Goal: Task Accomplishment & Management: Complete application form

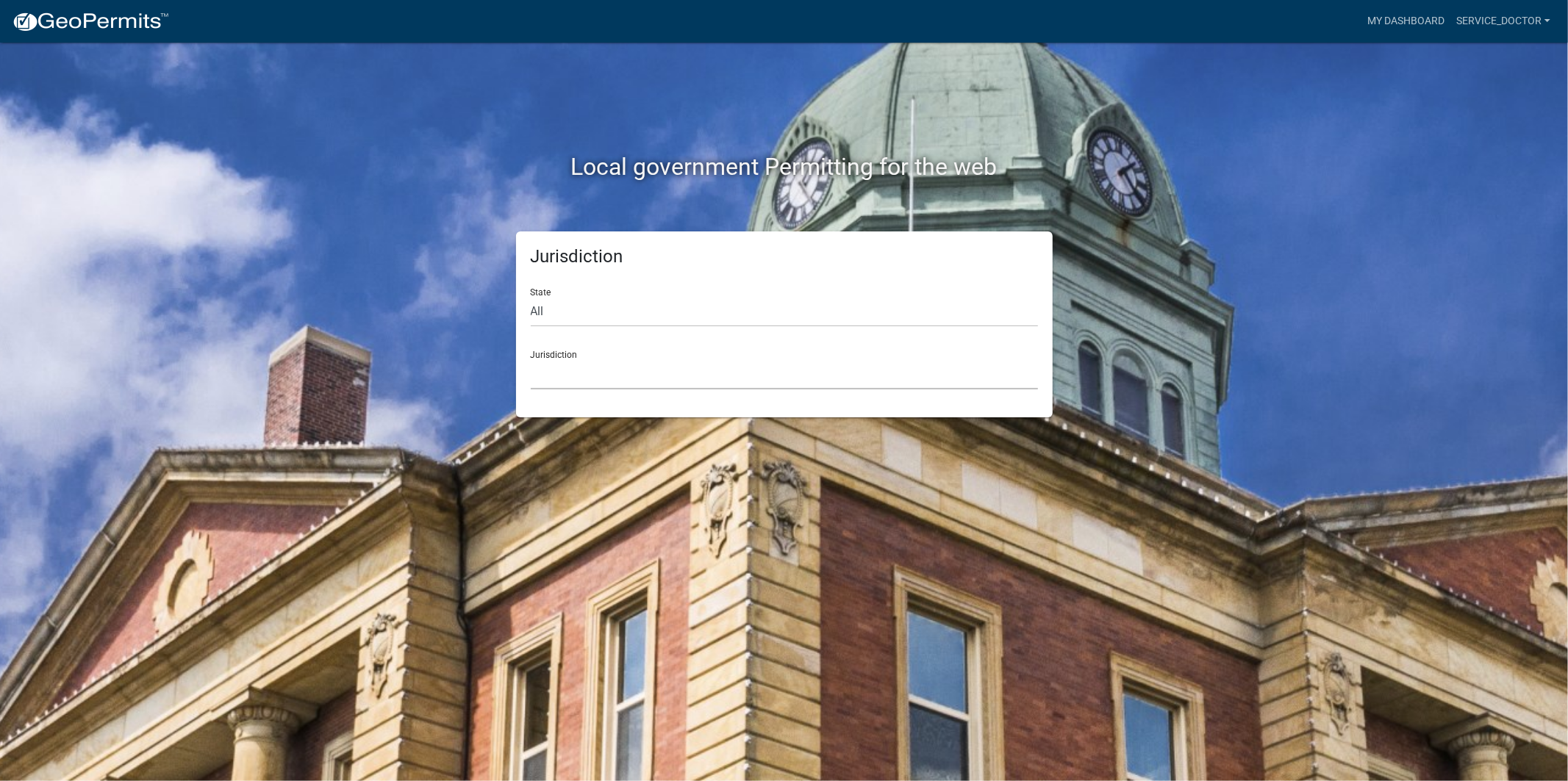
click at [588, 363] on select "[GEOGRAPHIC_DATA], [US_STATE] [GEOGRAPHIC_DATA], [US_STATE][PERSON_NAME][GEOGRA…" at bounding box center [784, 375] width 507 height 30
click at [544, 309] on select "All [US_STATE] [US_STATE] [US_STATE] [US_STATE] [US_STATE] [US_STATE] [US_STATE…" at bounding box center [784, 312] width 507 height 30
select select "[US_STATE]"
click at [531, 297] on select "All [US_STATE] [US_STATE] [US_STATE] [US_STATE] [US_STATE] [US_STATE] [US_STATE…" at bounding box center [784, 312] width 507 height 30
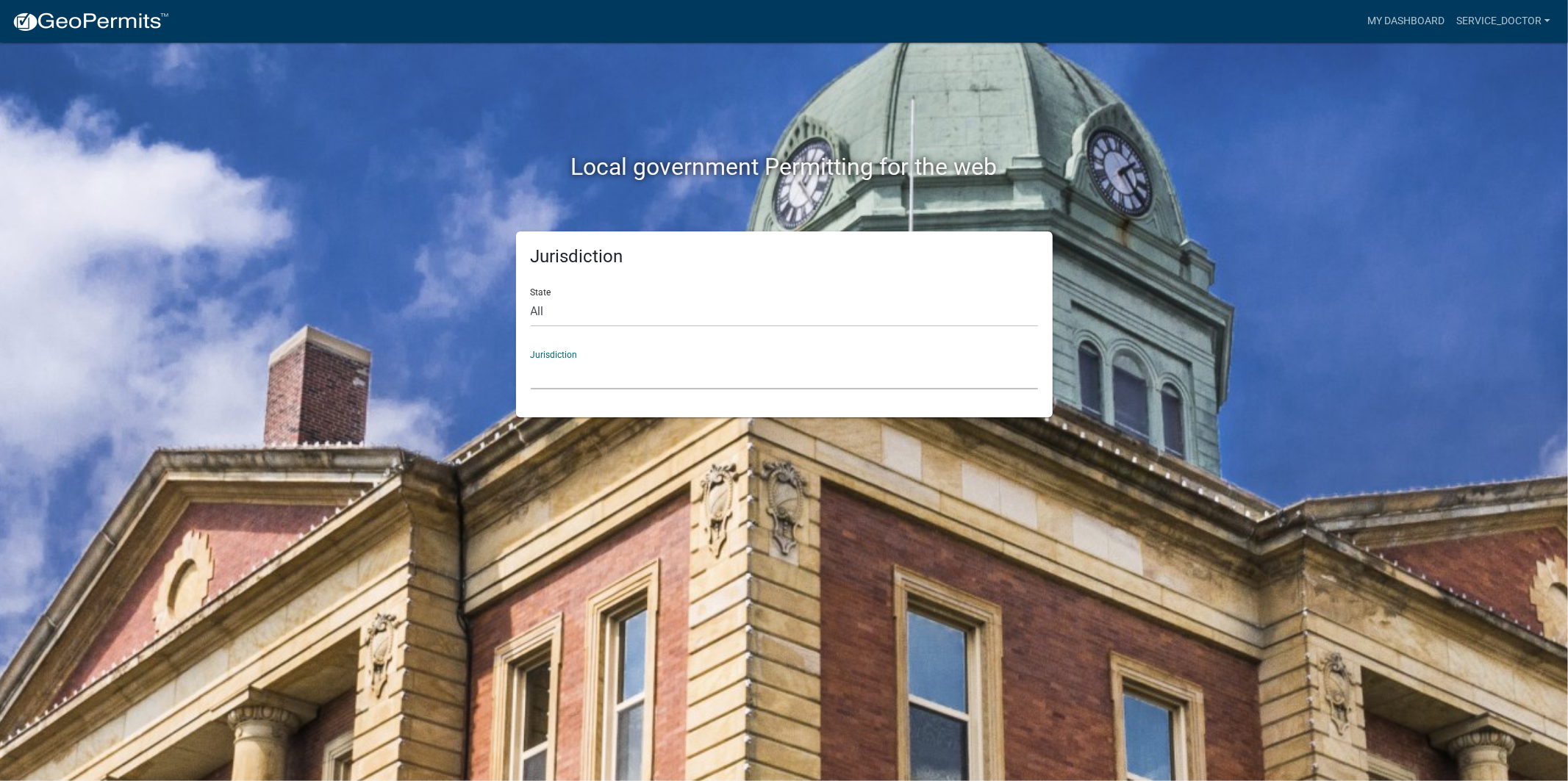
click at [721, 375] on select "City of [GEOGRAPHIC_DATA], [US_STATE] City of [GEOGRAPHIC_DATA], [US_STATE] Cit…" at bounding box center [784, 375] width 507 height 30
click at [557, 375] on select "City of [GEOGRAPHIC_DATA], [US_STATE] City of [GEOGRAPHIC_DATA], [US_STATE] Cit…" at bounding box center [784, 375] width 507 height 30
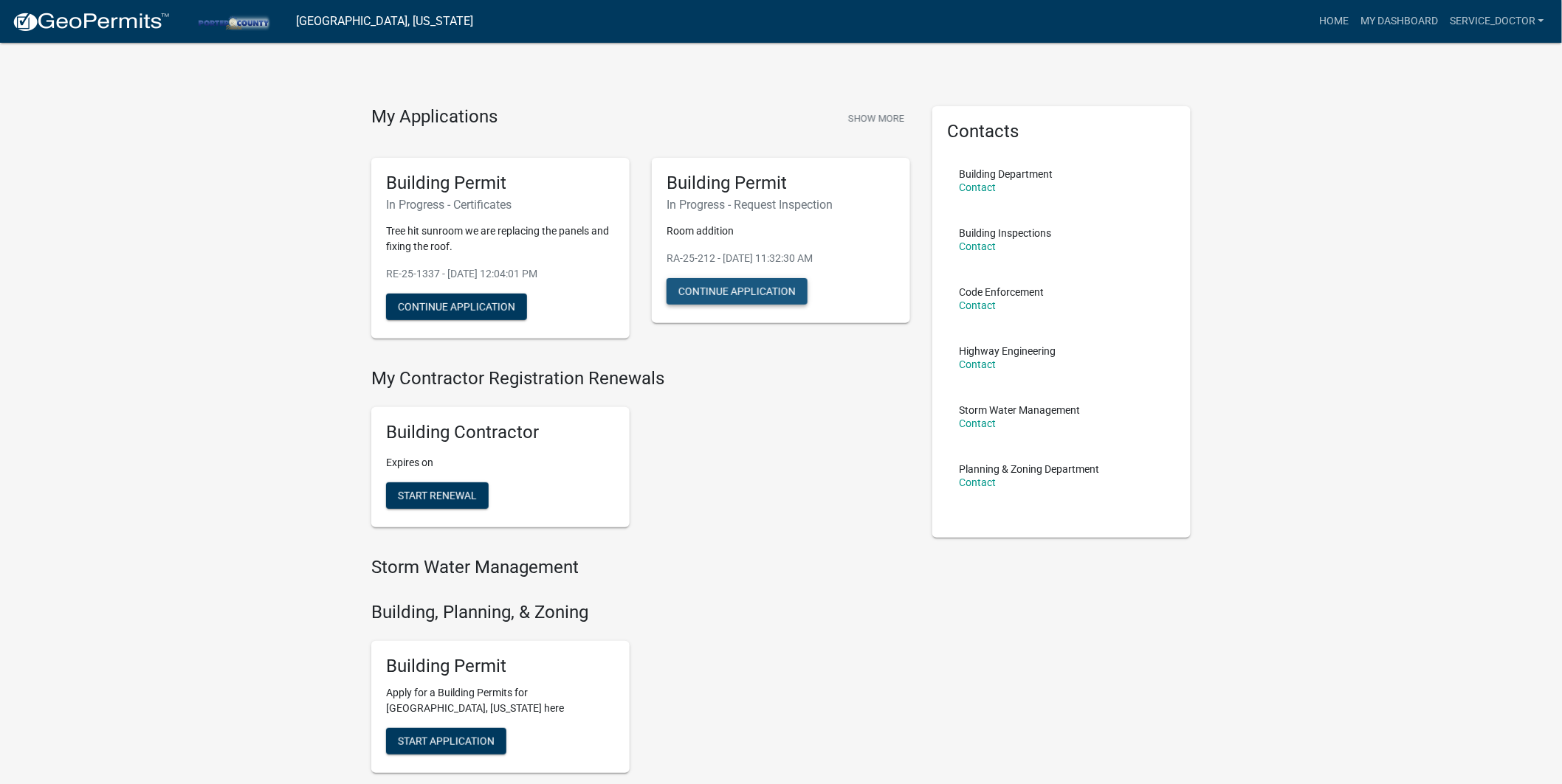
click at [739, 288] on button "Continue Application" at bounding box center [737, 292] width 141 height 26
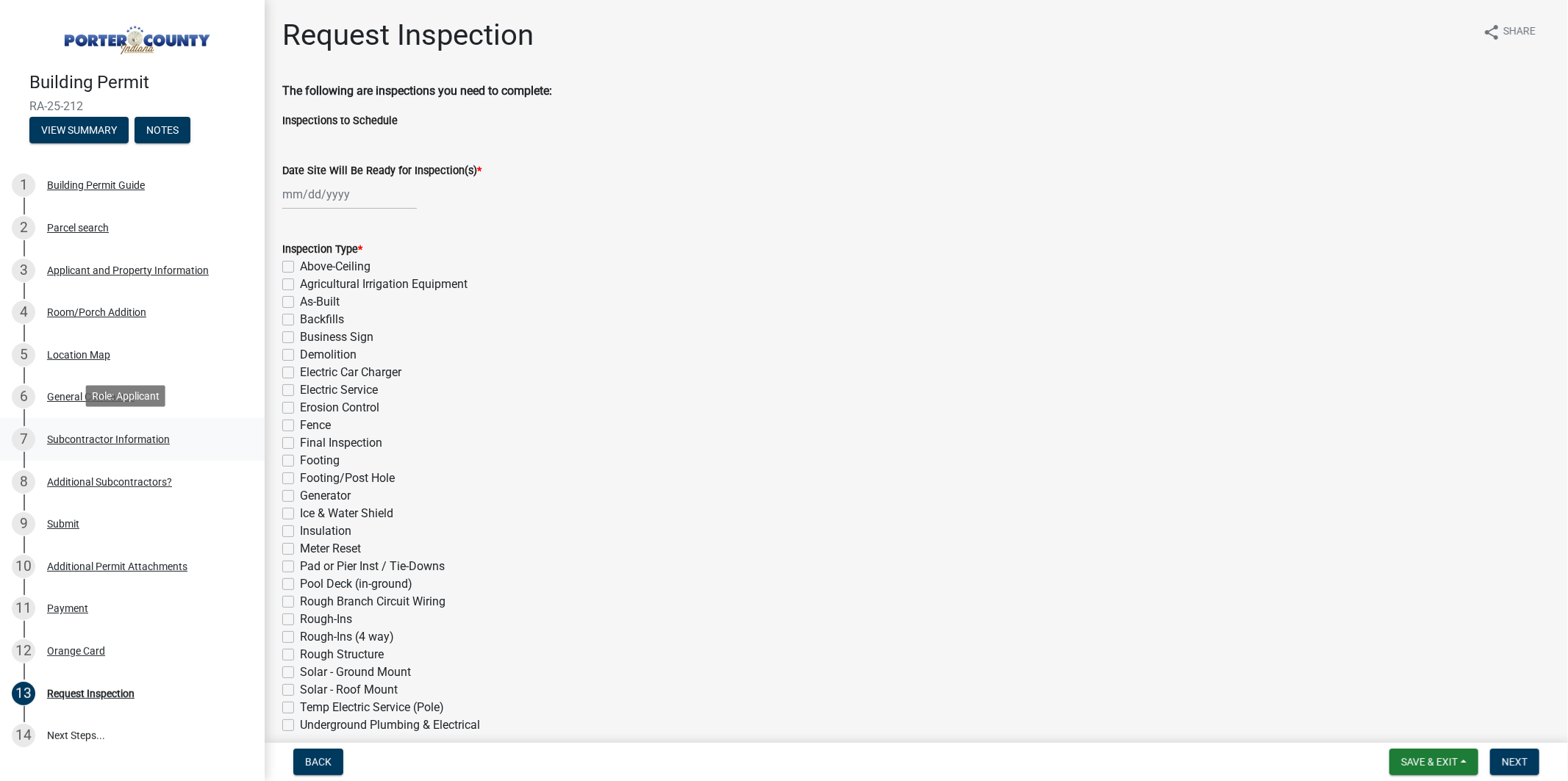
click at [92, 442] on div "Subcontractor Information" at bounding box center [109, 440] width 123 height 11
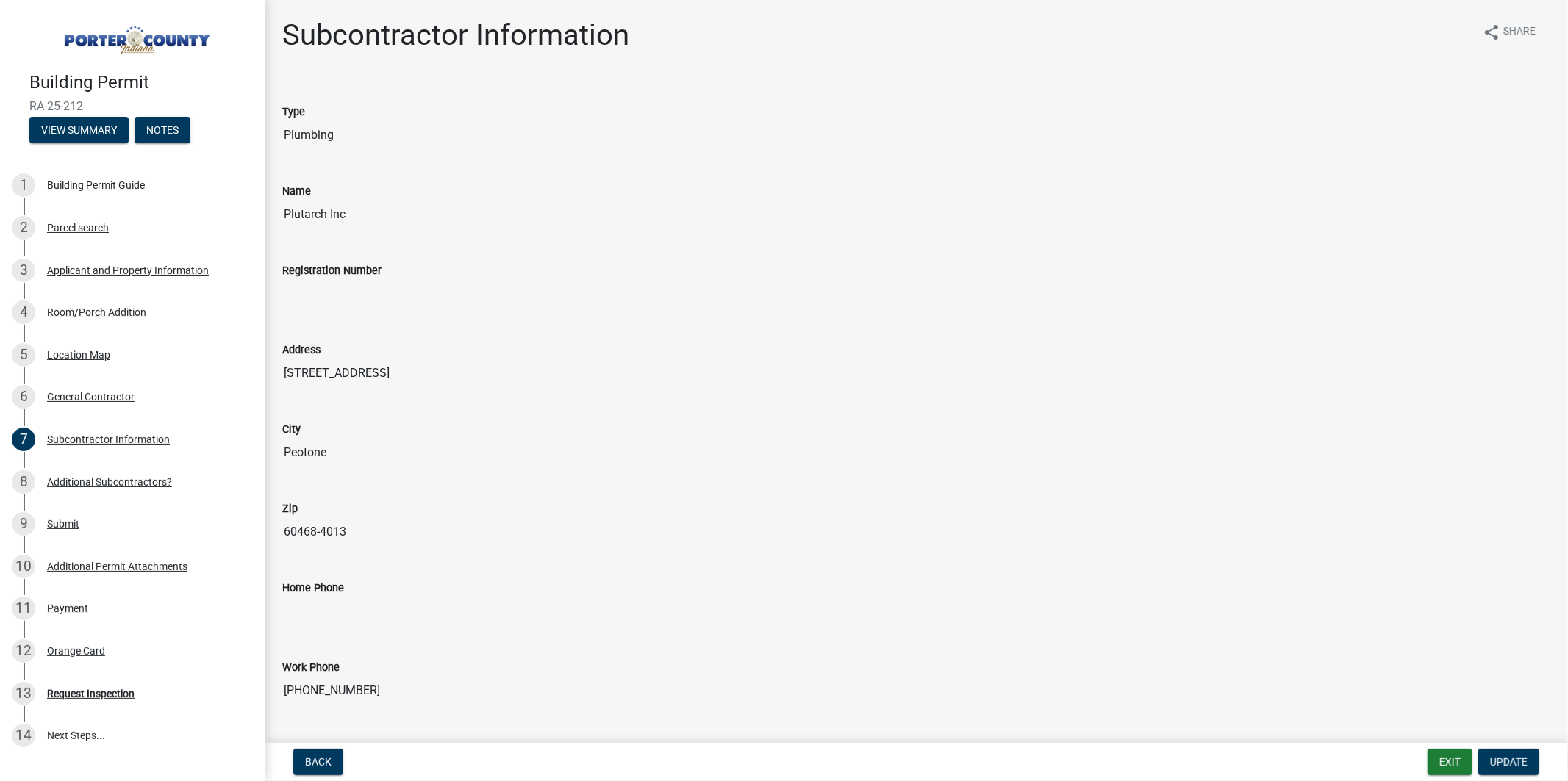
scroll to position [277, 0]
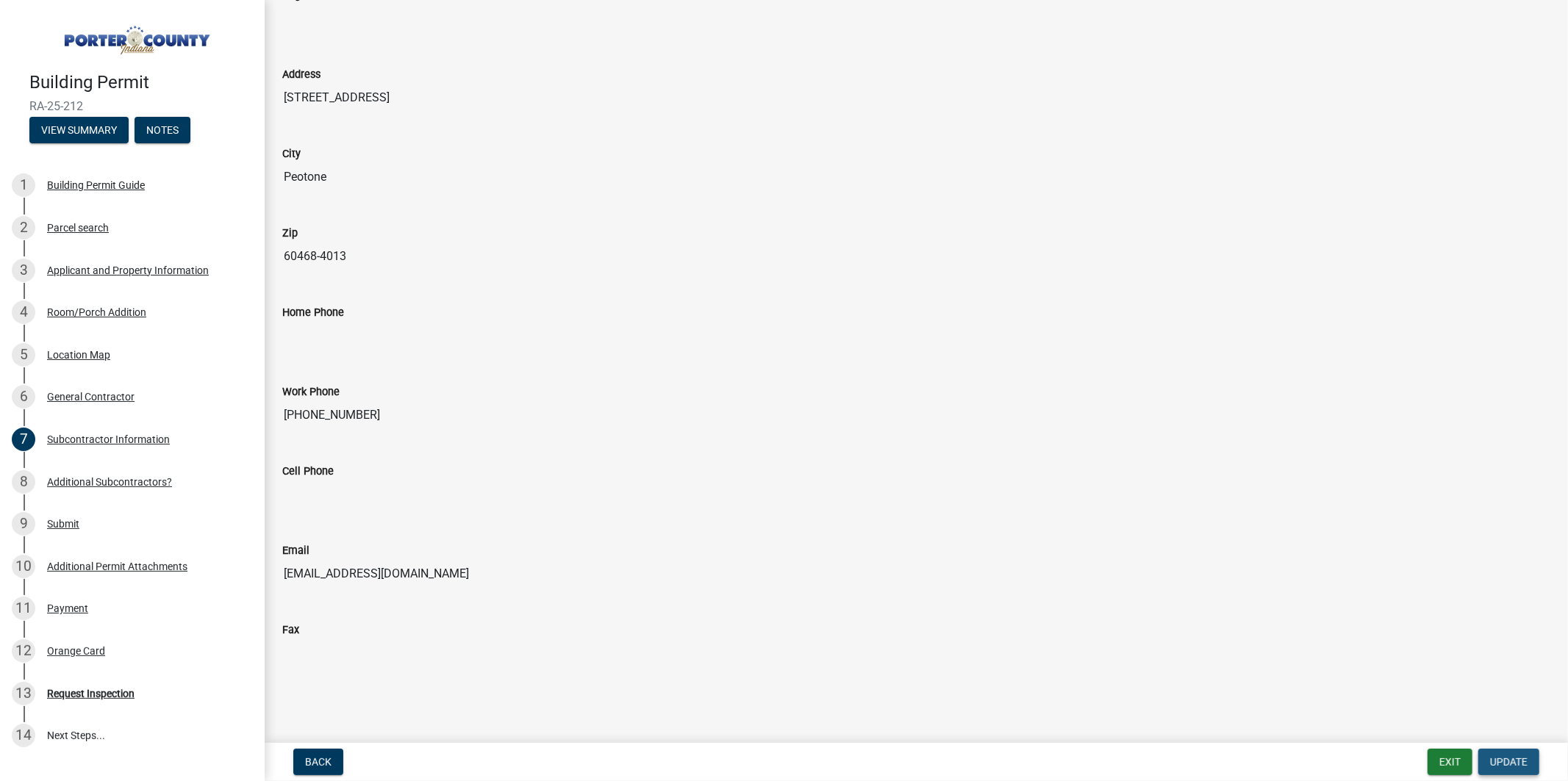
click at [1503, 757] on span "Update" at bounding box center [1508, 762] width 38 height 11
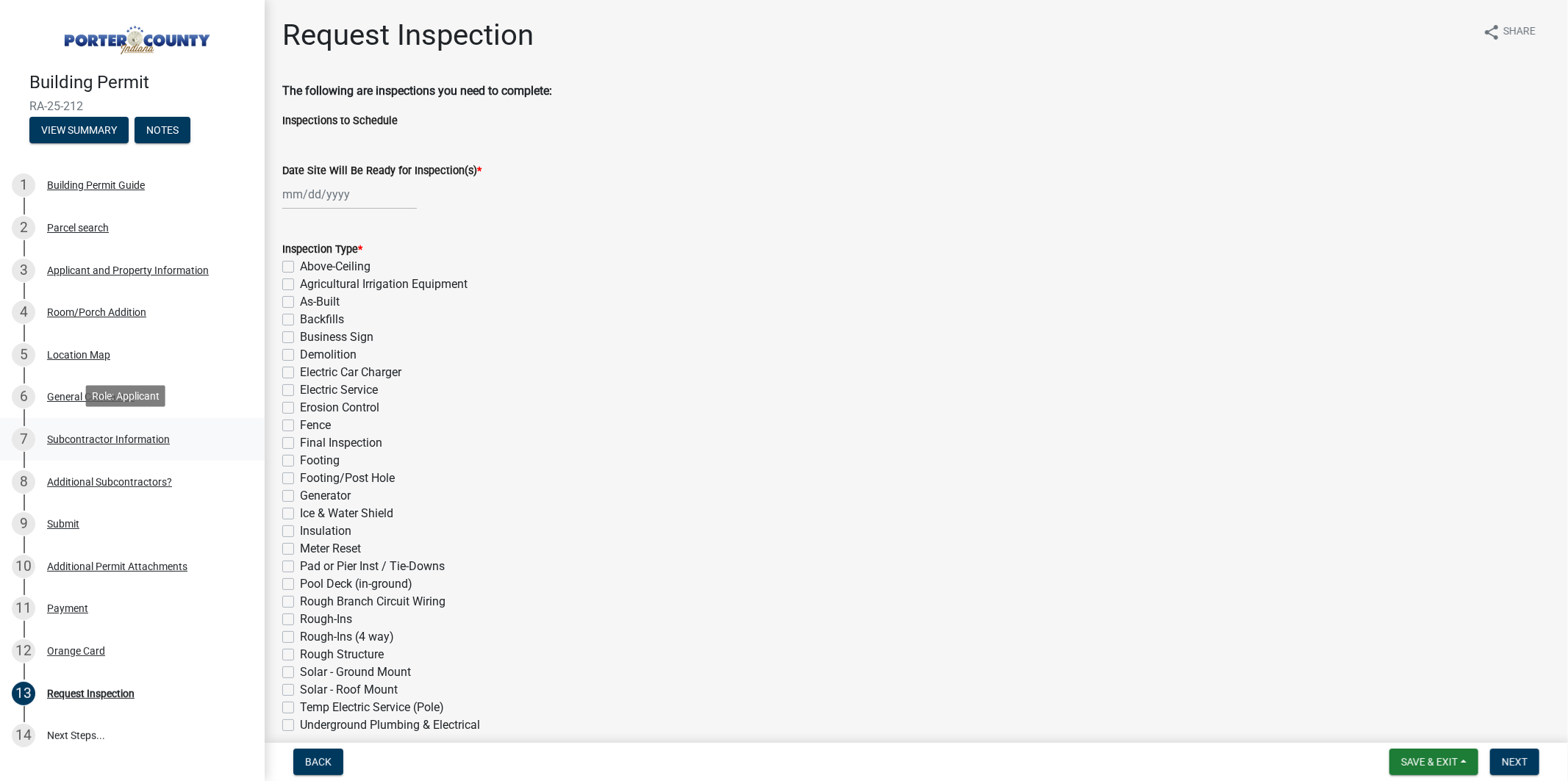
click at [97, 434] on div "Subcontractor Information" at bounding box center [109, 440] width 123 height 11
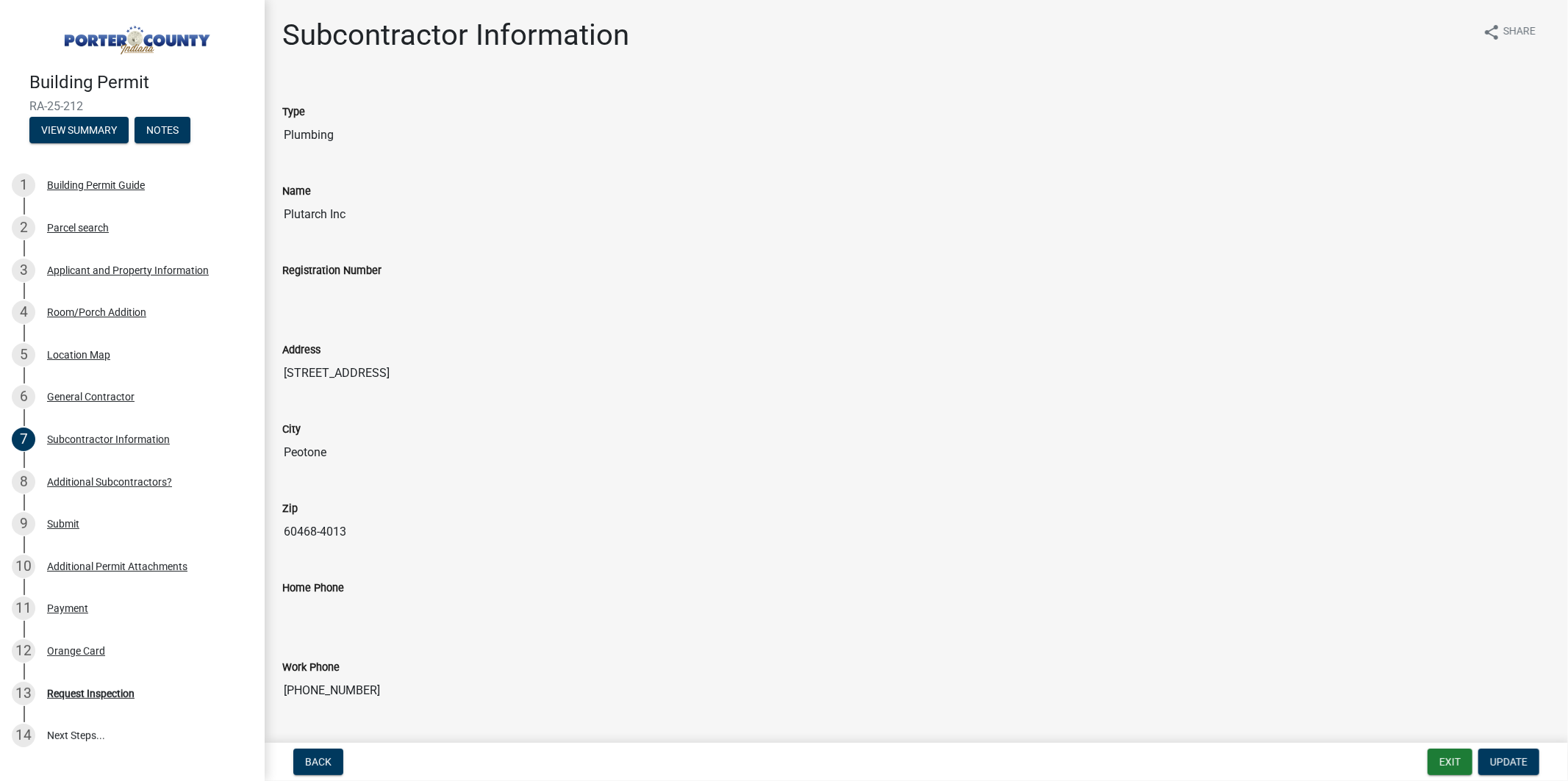
scroll to position [277, 0]
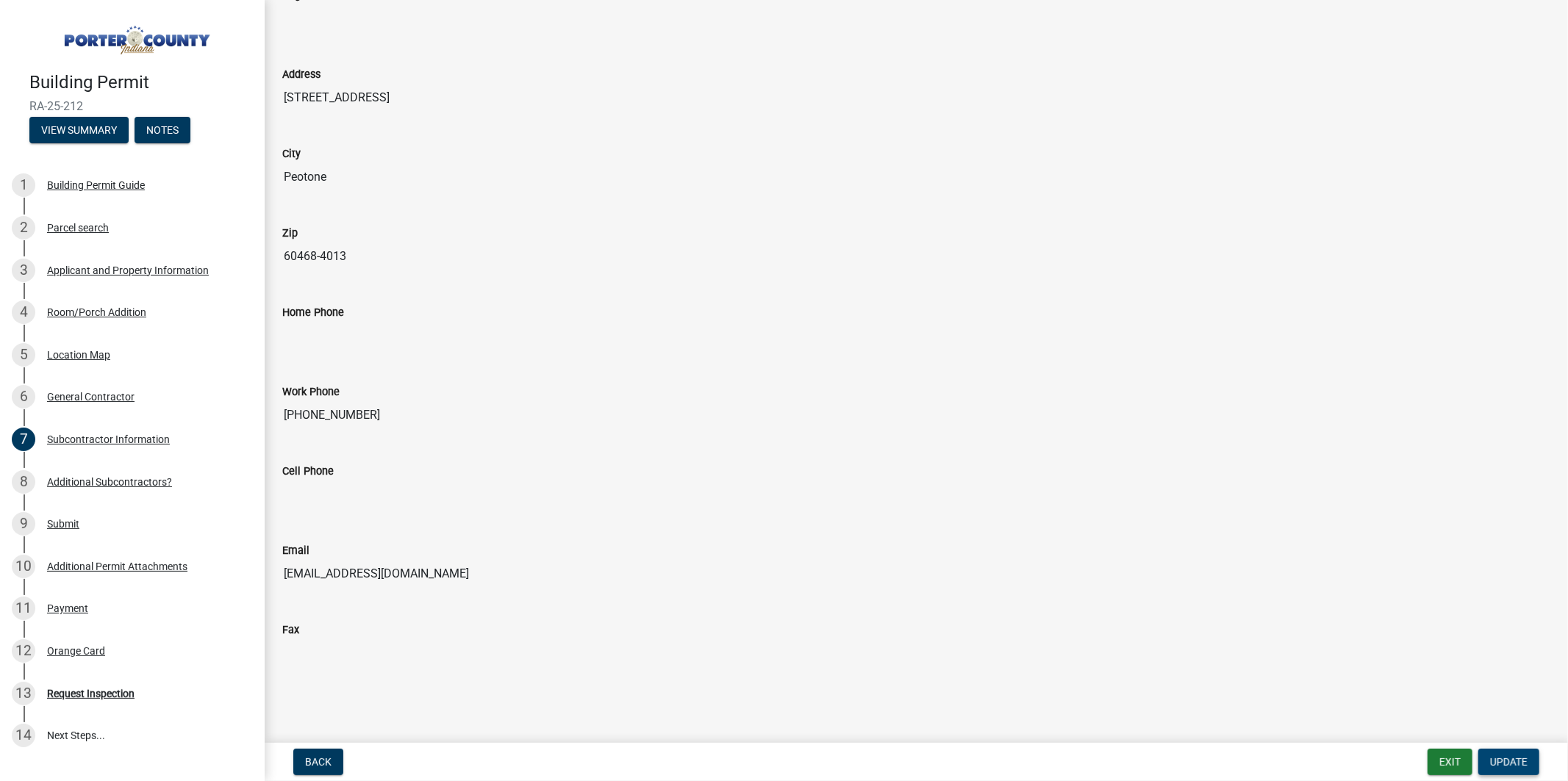
click at [1493, 757] on span "Update" at bounding box center [1508, 762] width 38 height 11
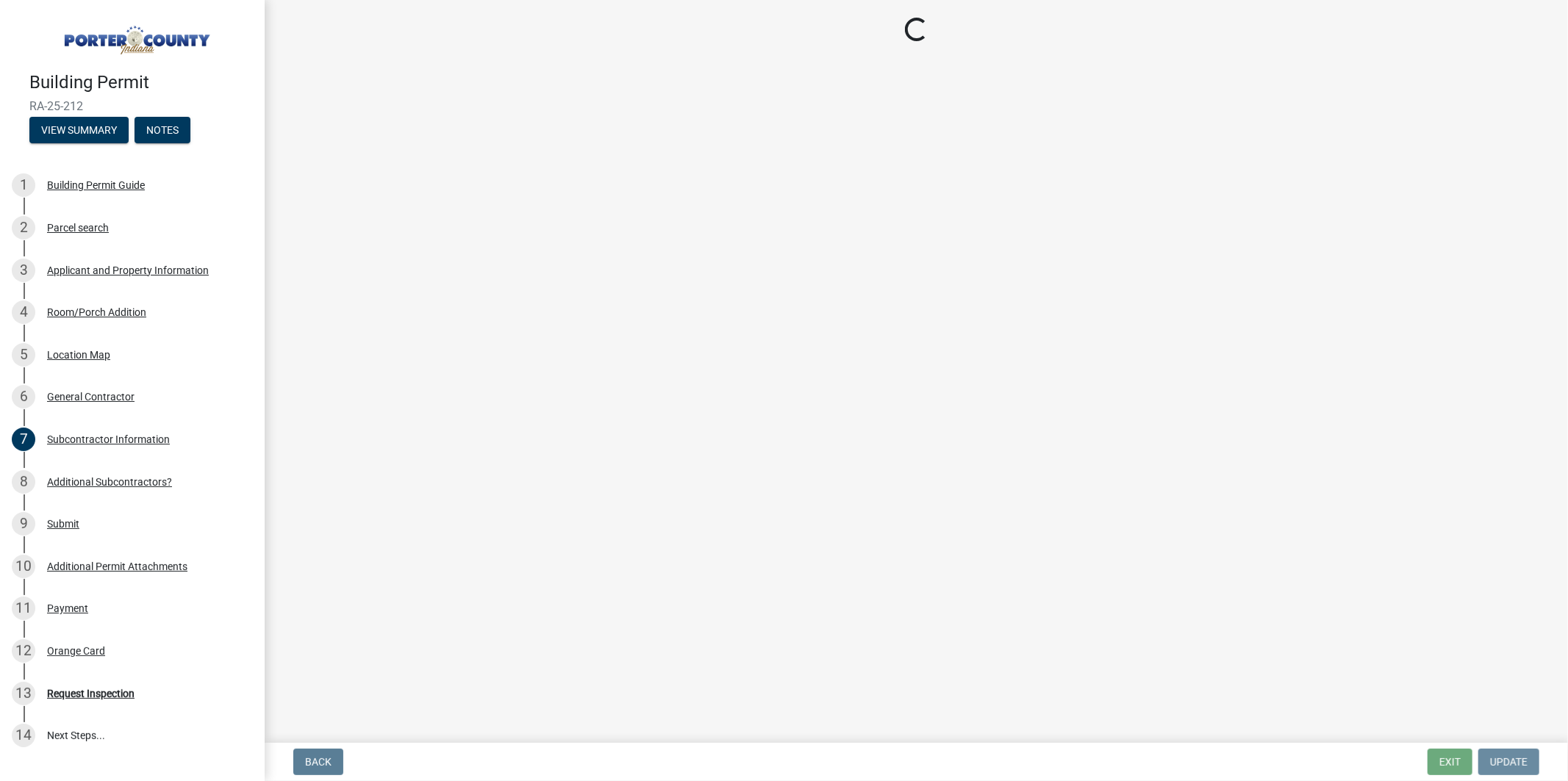
scroll to position [0, 0]
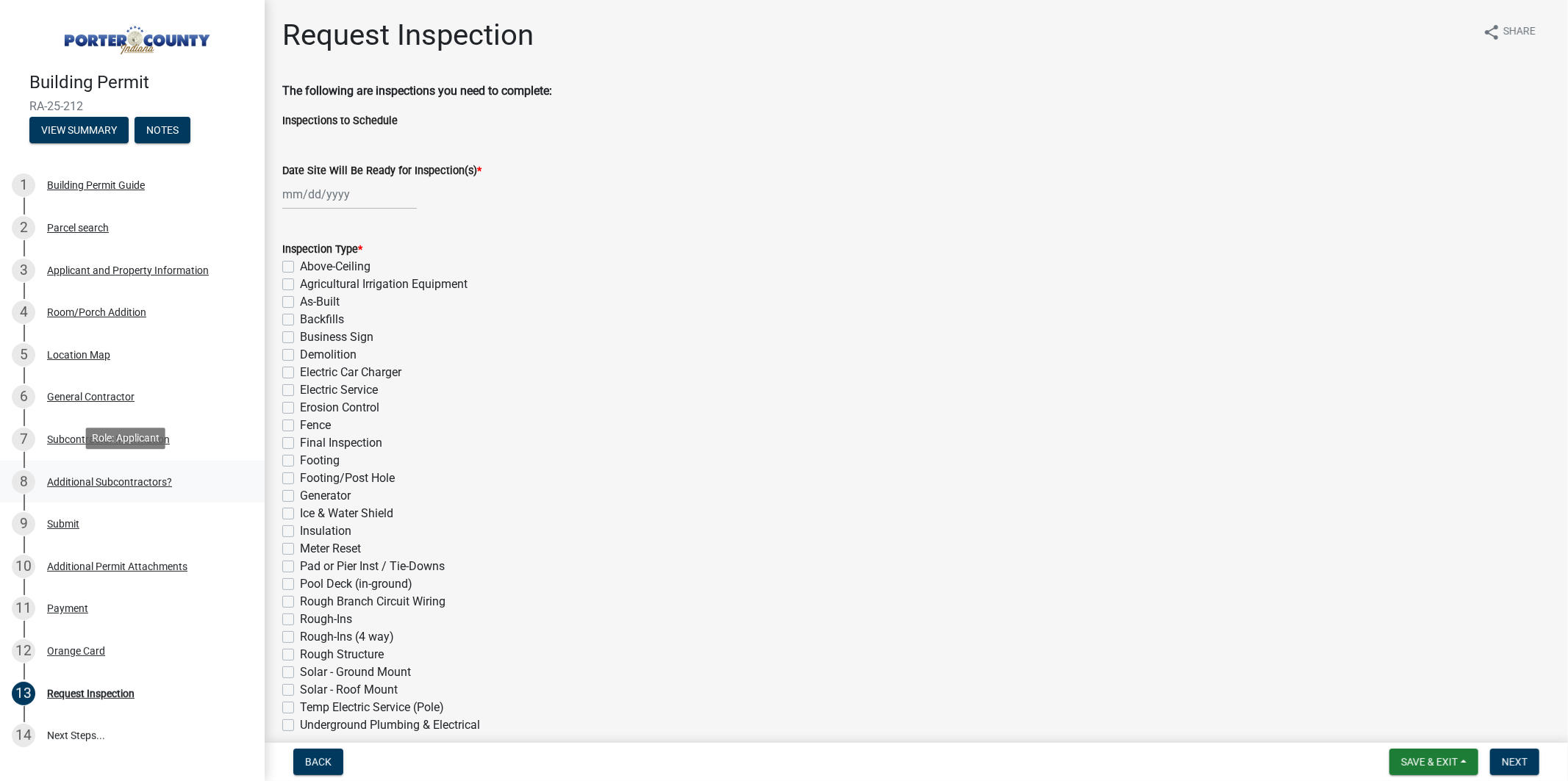
click at [108, 477] on div "Additional Subcontractors?" at bounding box center [109, 482] width 125 height 11
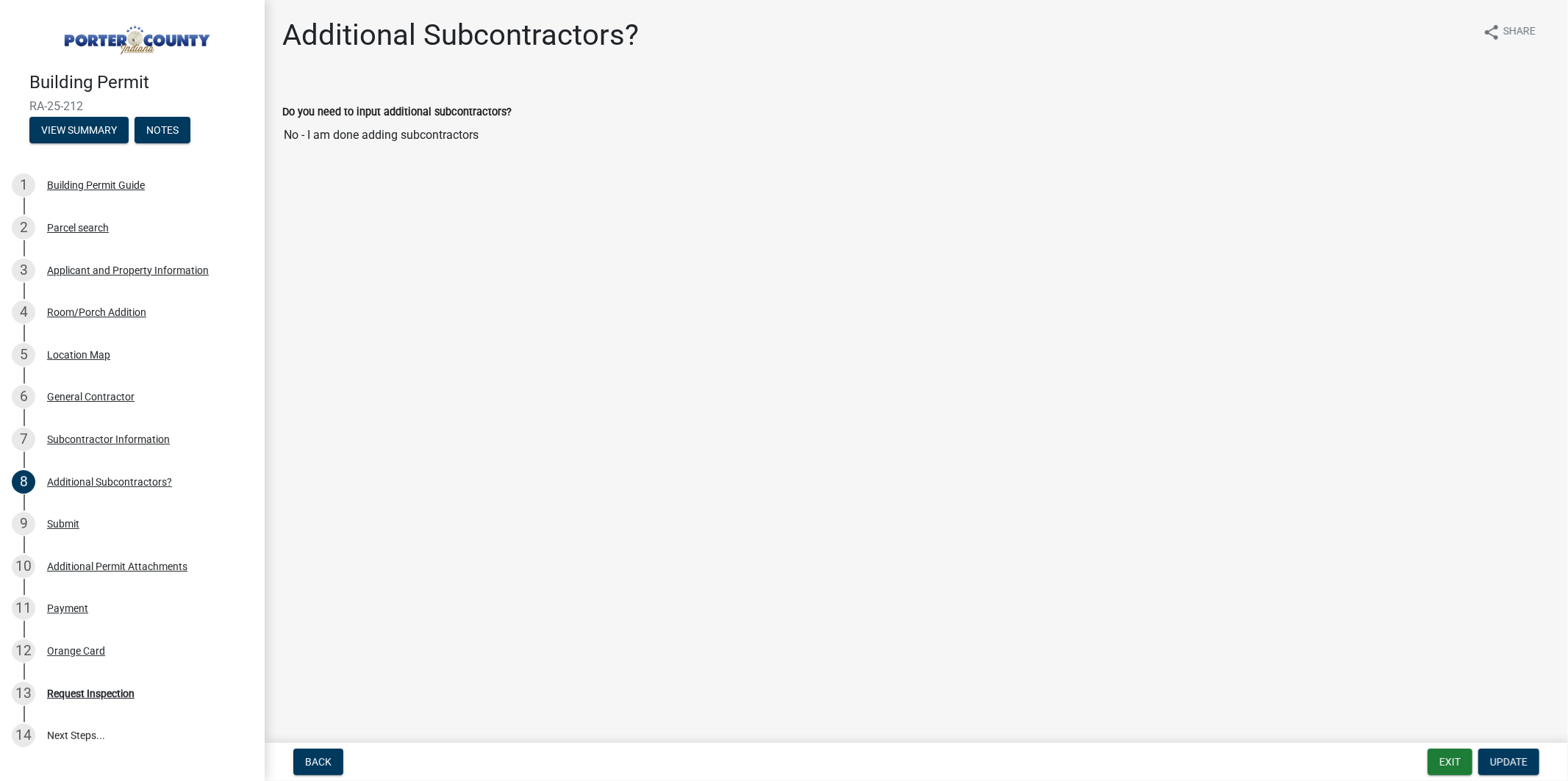
click at [510, 110] on div "Do you need to input additional subcontractors?" at bounding box center [916, 112] width 1268 height 18
click at [476, 130] on input "No - I am done adding subcontractors" at bounding box center [916, 136] width 1268 height 30
click at [489, 119] on div "Do you need to input additional subcontractors?" at bounding box center [916, 112] width 1268 height 18
click at [502, 112] on label "Do you need to input additional subcontractors?" at bounding box center [397, 113] width 229 height 11
click at [502, 121] on input "No - I am done adding subcontractors" at bounding box center [916, 136] width 1268 height 30
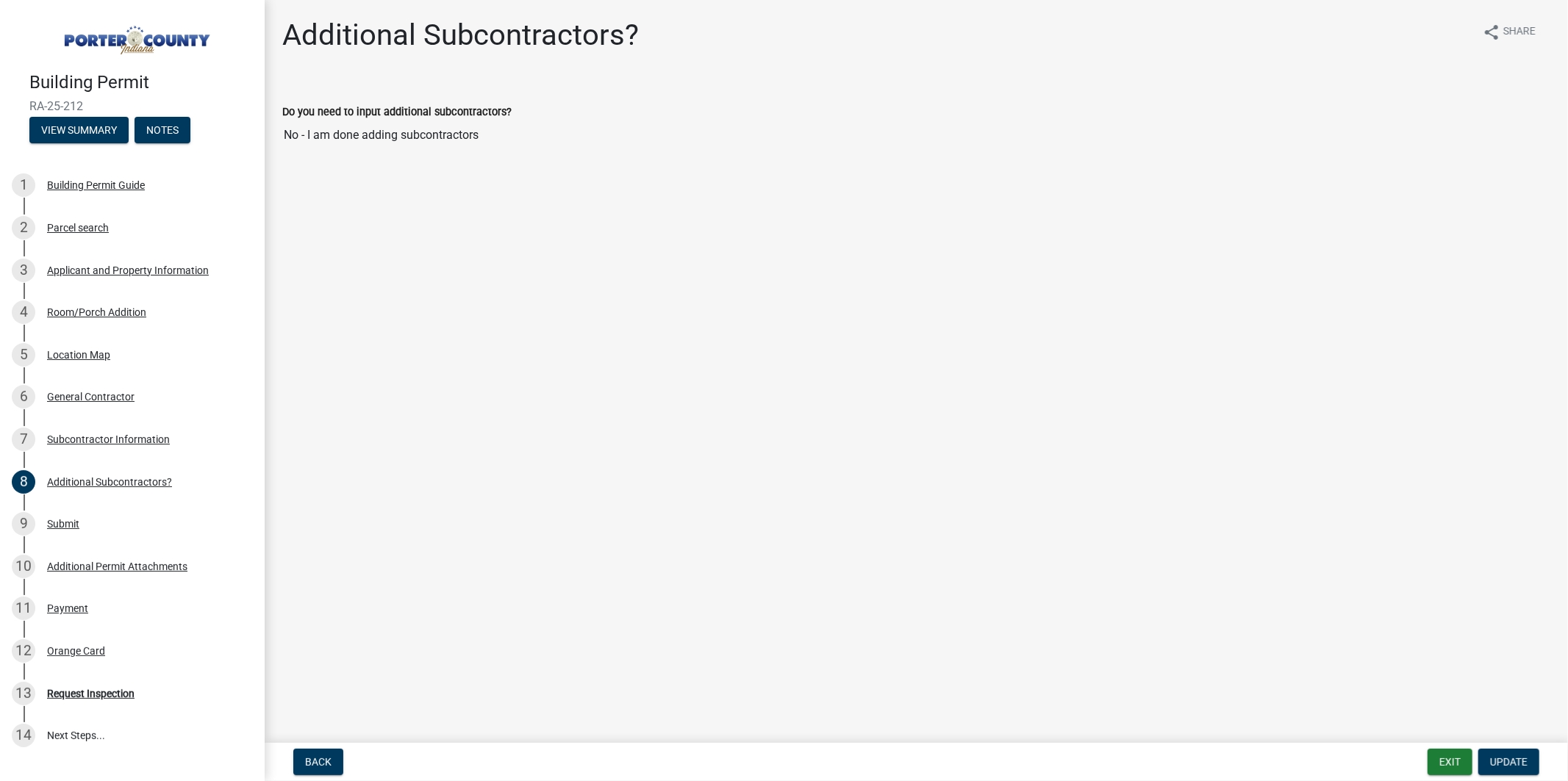
click at [502, 112] on label "Do you need to input additional subcontractors?" at bounding box center [397, 113] width 229 height 11
click at [502, 121] on input "No - I am done adding subcontractors" at bounding box center [916, 136] width 1268 height 30
click at [502, 112] on label "Do you need to input additional subcontractors?" at bounding box center [397, 113] width 229 height 11
click at [502, 121] on input "No - I am done adding subcontractors" at bounding box center [916, 136] width 1268 height 30
click at [481, 135] on input "No - I am done adding subcontractors" at bounding box center [916, 136] width 1268 height 30
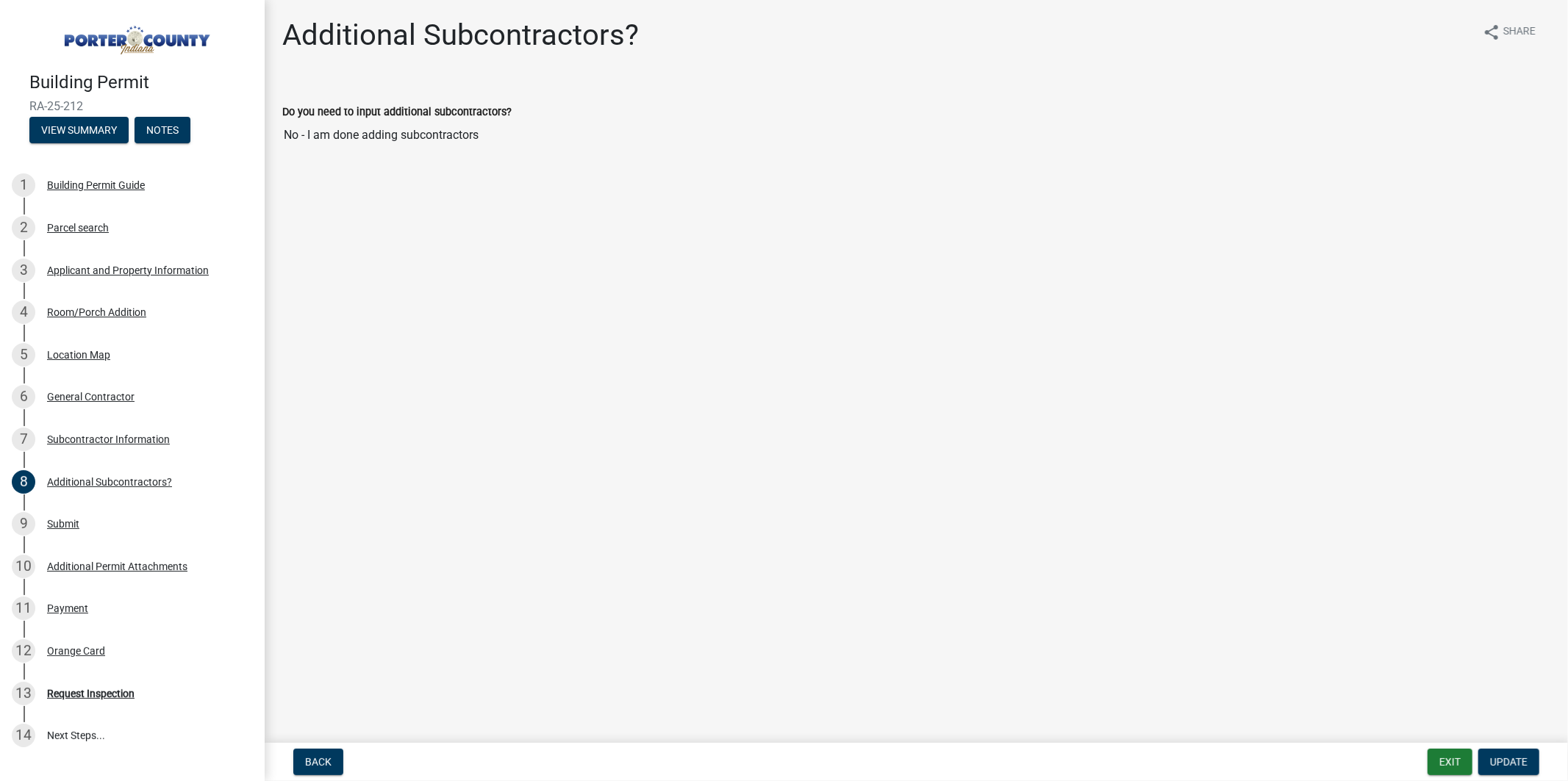
drag, startPoint x: 876, startPoint y: 137, endPoint x: 729, endPoint y: 135, distance: 147.0
click at [729, 135] on input "No - I am done adding subcontractors" at bounding box center [916, 136] width 1268 height 30
drag, startPoint x: 680, startPoint y: 143, endPoint x: 214, endPoint y: 135, distance: 466.1
click at [215, 135] on div "Building Permit RA-25-212 View Summary Notes 1 Building Permit Guide 2 Parcel s…" at bounding box center [784, 390] width 1568 height 781
click at [142, 435] on div "Subcontractor Information" at bounding box center [109, 440] width 123 height 11
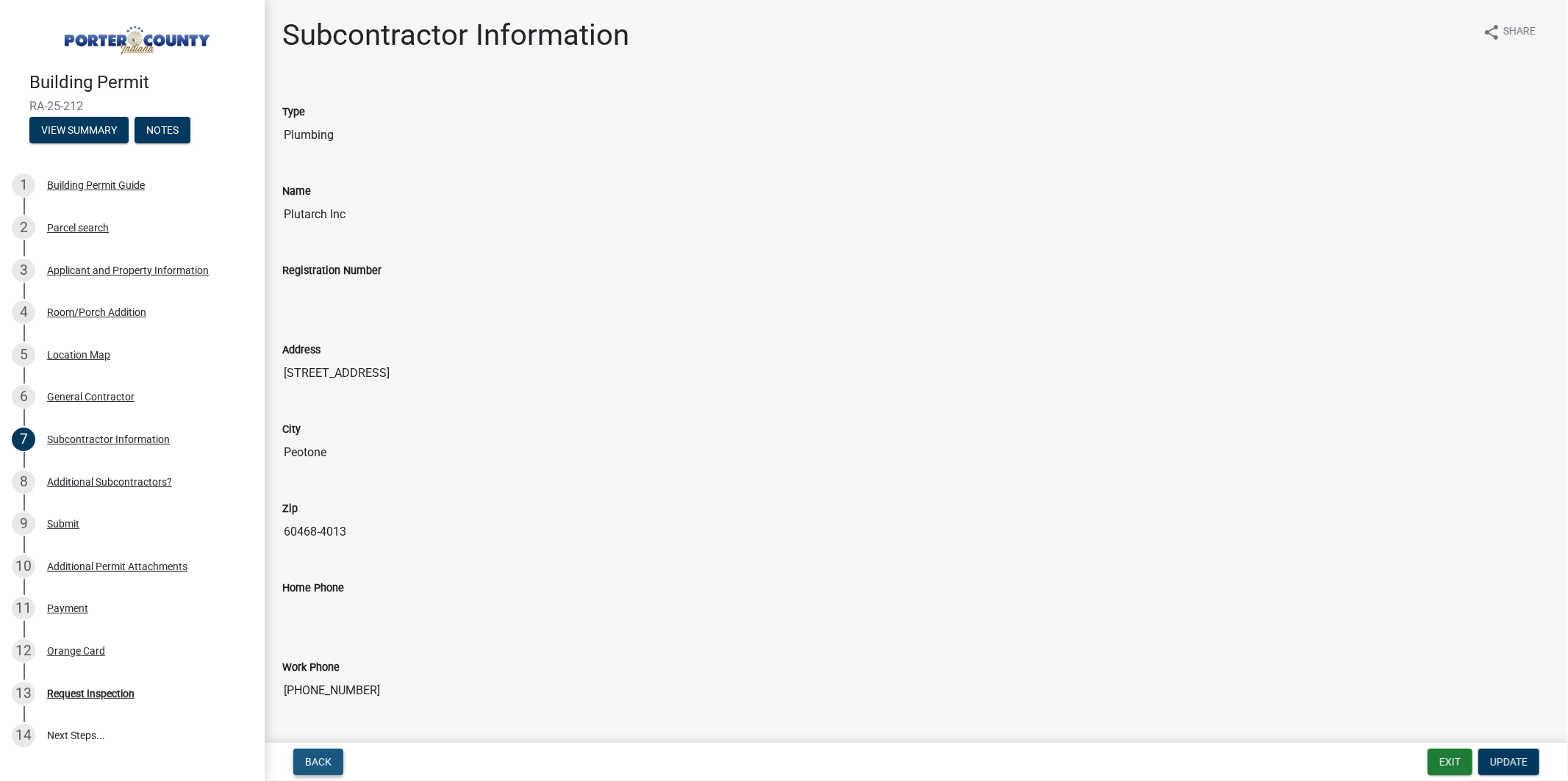
click at [313, 758] on span "Back" at bounding box center [318, 762] width 26 height 11
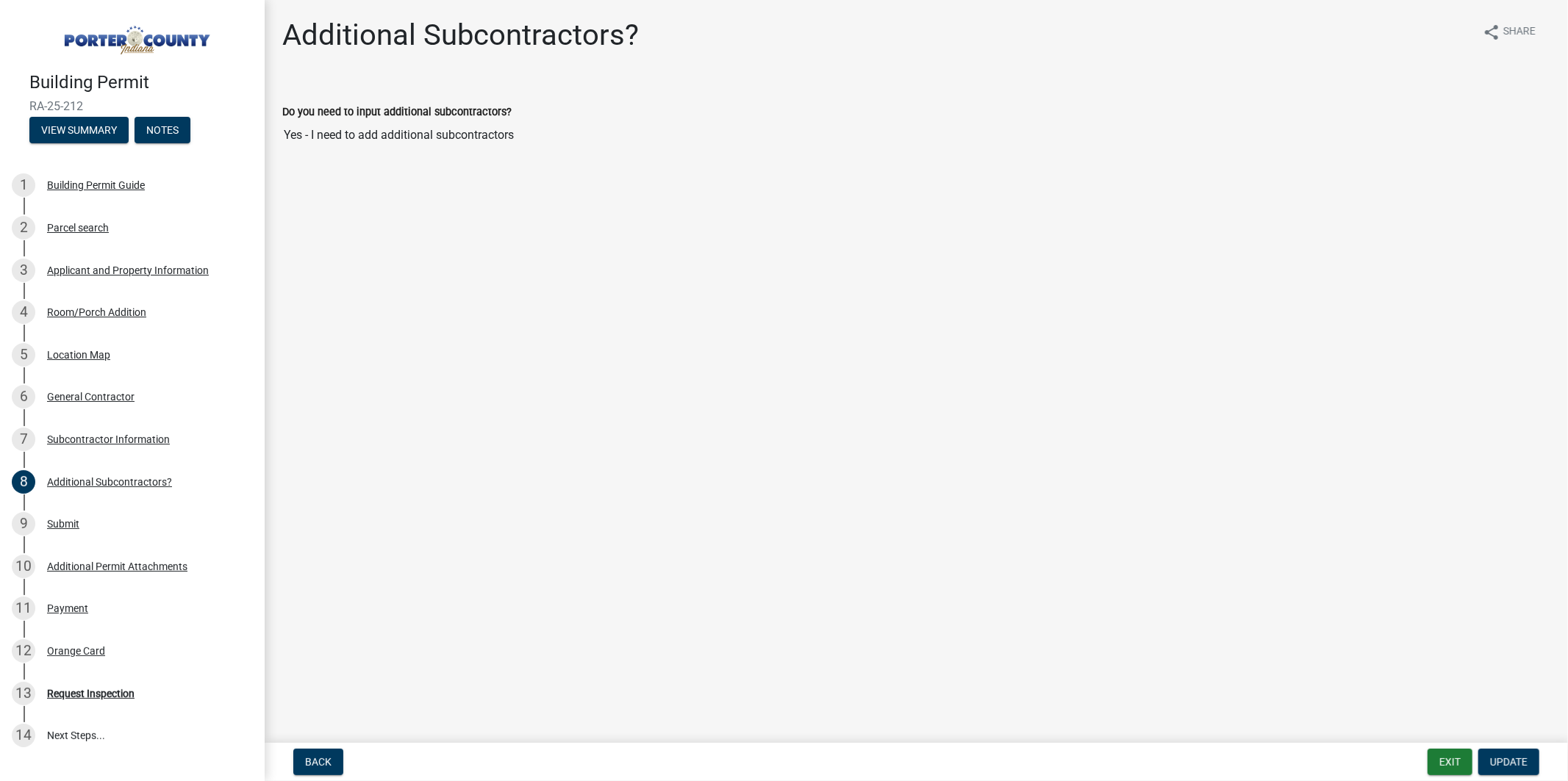
click at [502, 136] on input "Yes - I need to add additional subcontractors" at bounding box center [916, 136] width 1268 height 30
click at [1501, 766] on span "Update" at bounding box center [1508, 762] width 38 height 11
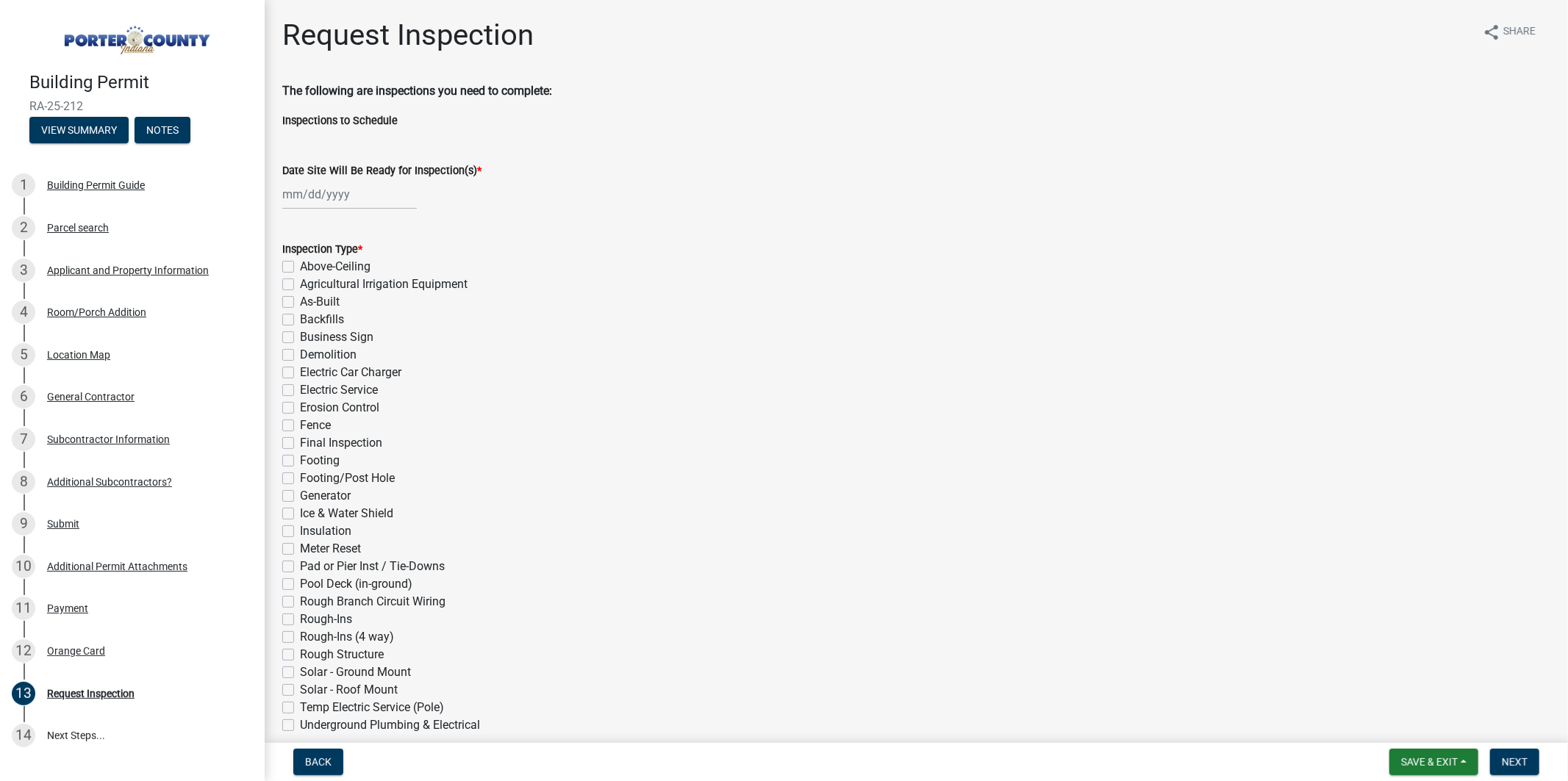
click at [360, 188] on div at bounding box center [349, 194] width 135 height 30
select select "9"
select select "2025"
click at [581, 193] on div "[PERSON_NAME] Feb Mar Apr [PERSON_NAME][DATE] Oct Nov [DATE] 1526 1527 1528 152…" at bounding box center [916, 194] width 1268 height 30
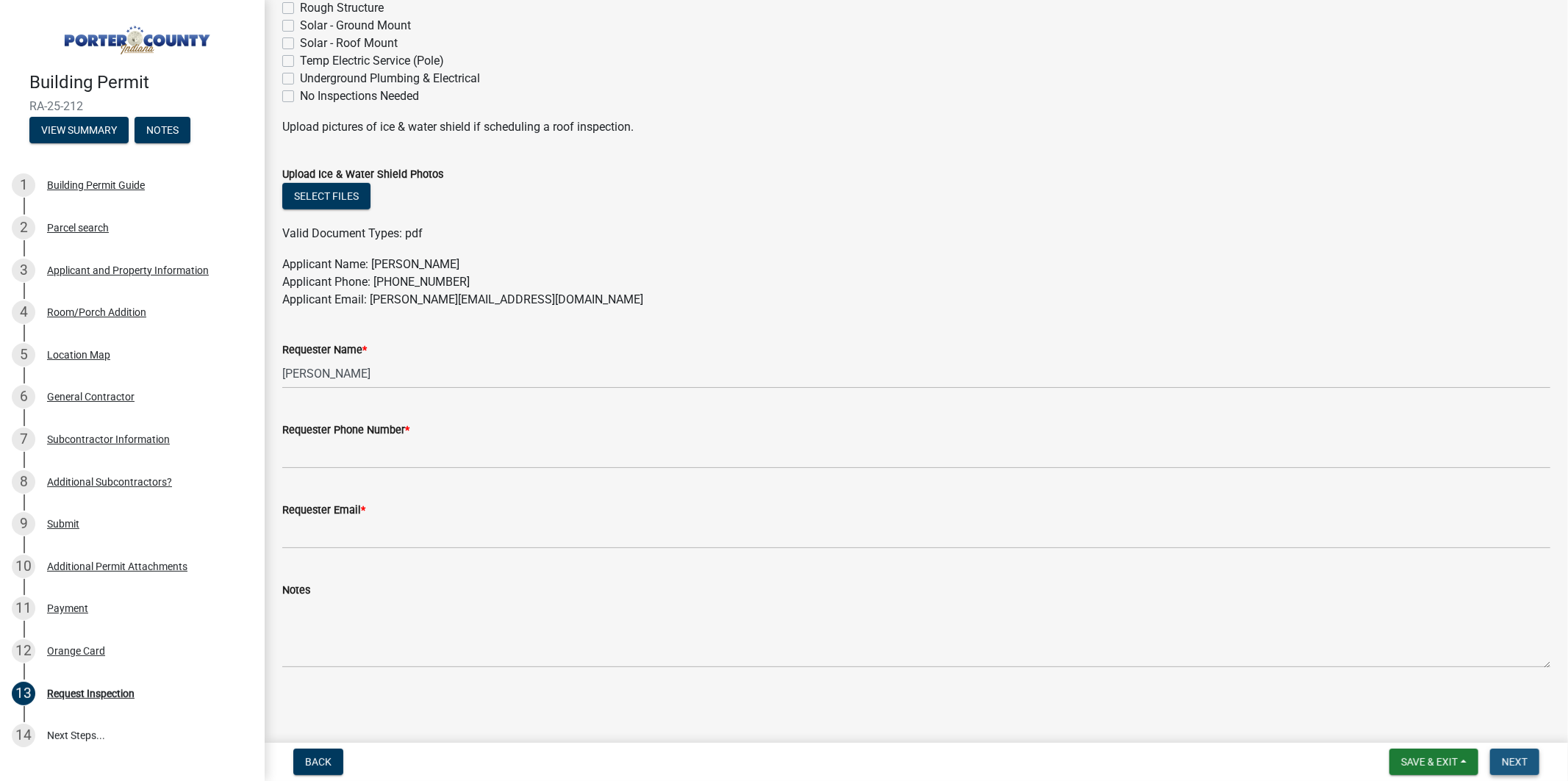
click at [1523, 764] on span "Next" at bounding box center [1514, 762] width 25 height 11
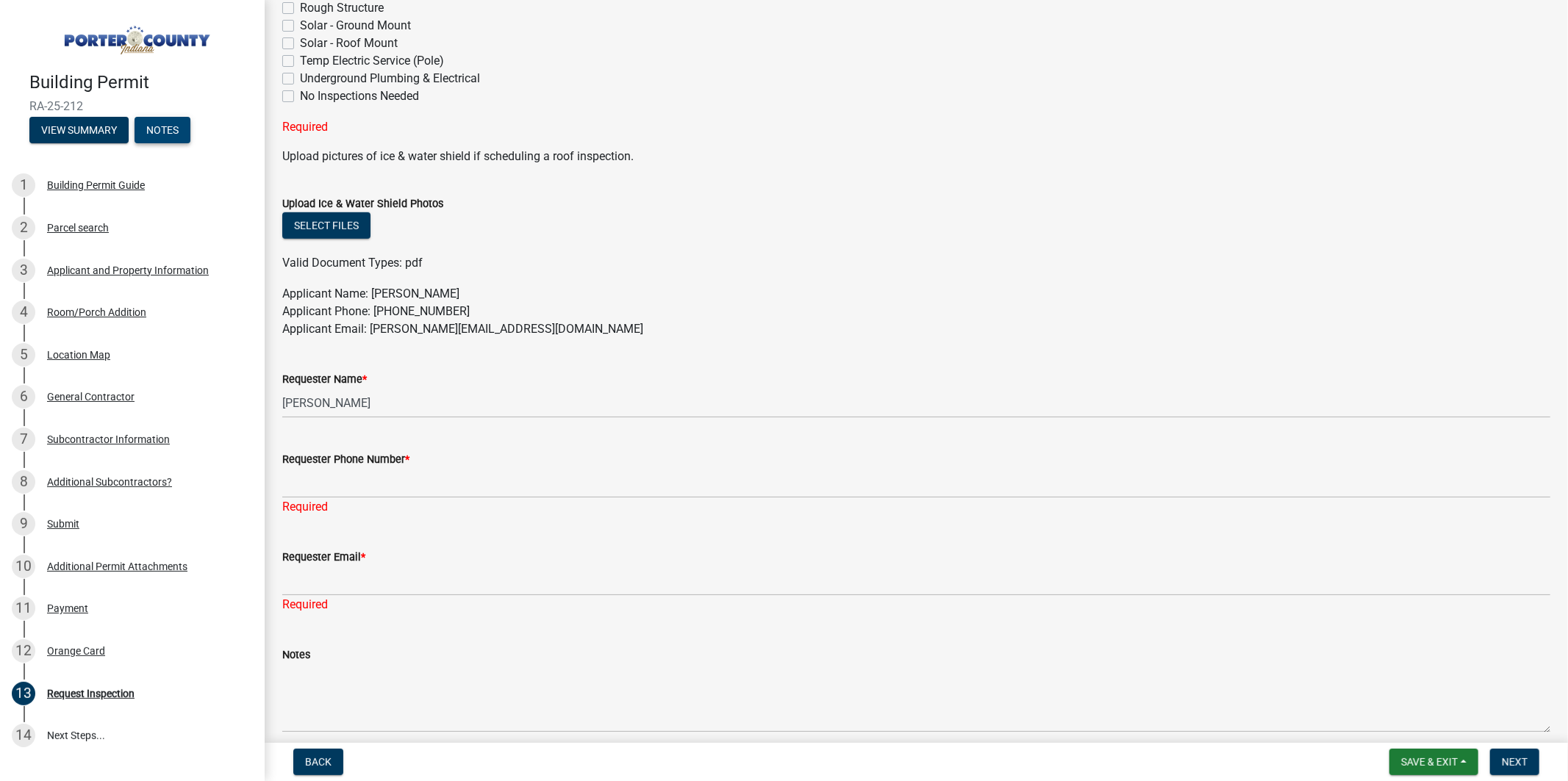
click at [171, 117] on button "Notes" at bounding box center [163, 130] width 56 height 26
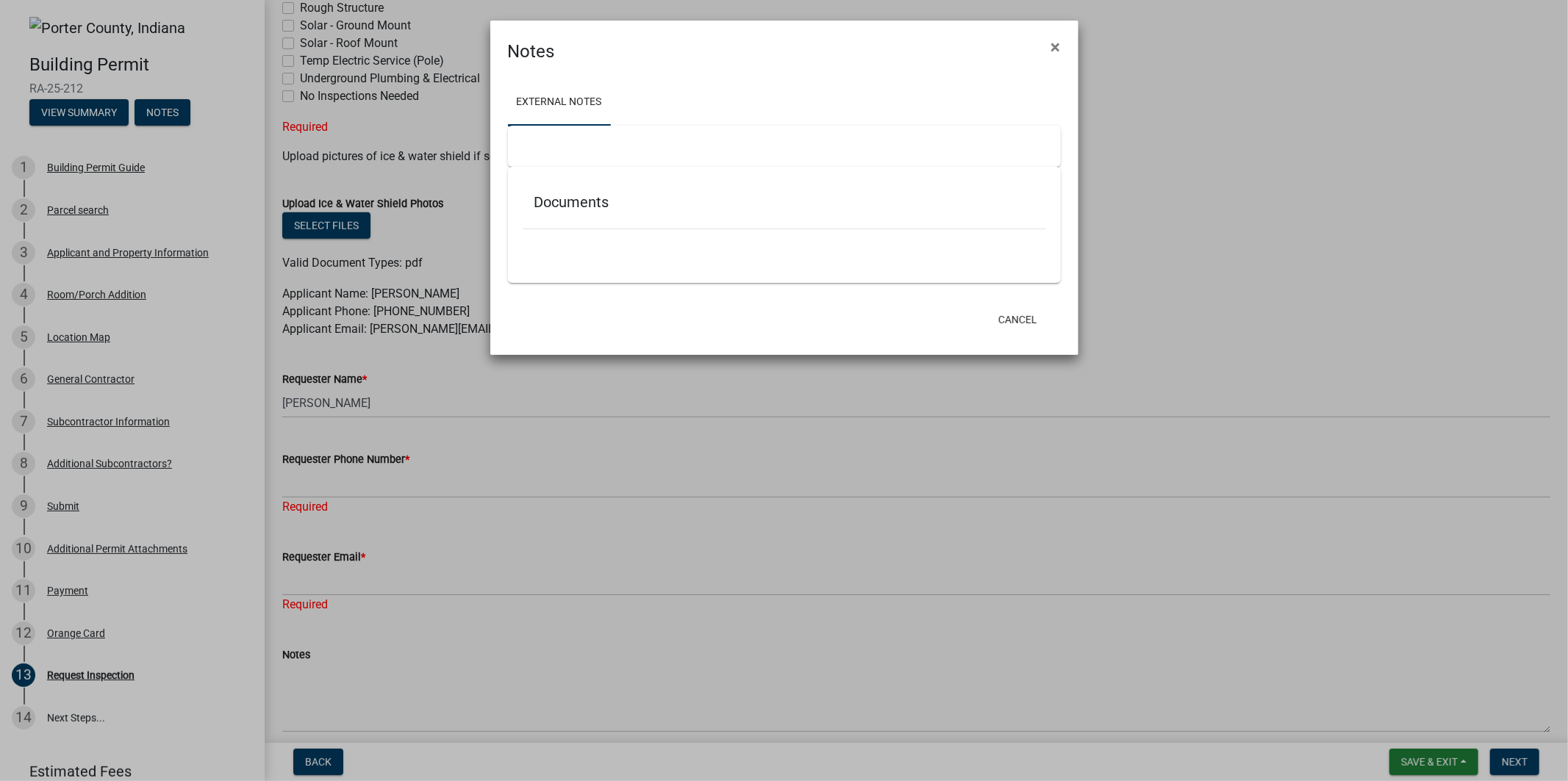
click at [625, 257] on div "Documents" at bounding box center [784, 225] width 552 height 116
click at [1060, 42] on span "×" at bounding box center [1056, 47] width 10 height 21
